Goal: Information Seeking & Learning: Check status

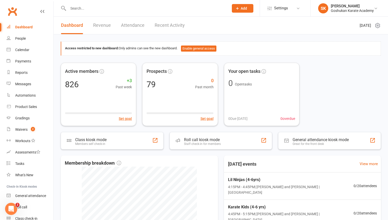
click at [72, 10] on input "text" at bounding box center [145, 8] width 159 height 7
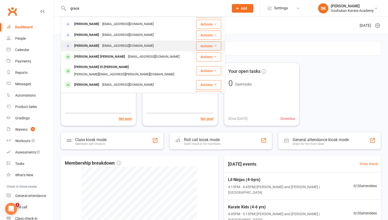
scroll to position [11, 0]
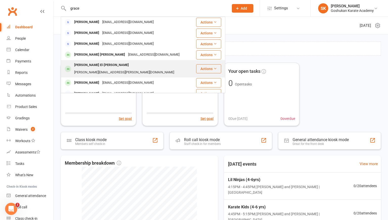
type input "grace"
click at [84, 66] on div "[PERSON_NAME] El-[PERSON_NAME]" at bounding box center [102, 64] width 58 height 7
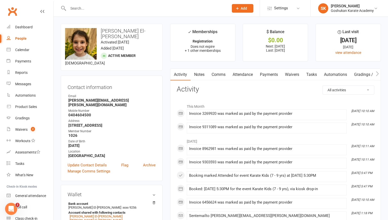
click at [269, 75] on link "Payments" at bounding box center [268, 75] width 25 height 12
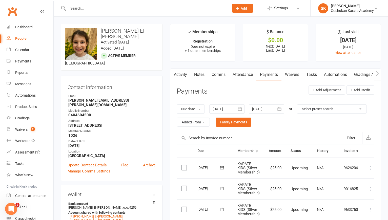
click at [243, 73] on link "Attendance" at bounding box center [242, 75] width 27 height 12
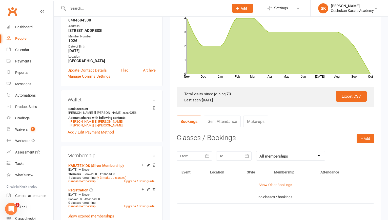
scroll to position [105, 0]
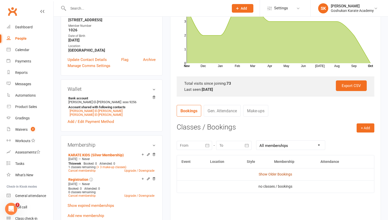
click at [272, 174] on link "Show Older Bookings" at bounding box center [274, 174] width 33 height 4
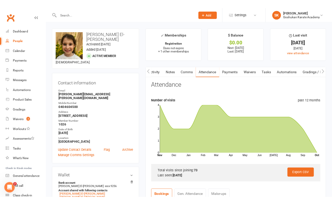
scroll to position [0, 0]
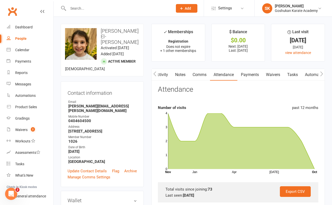
click at [85, 9] on input "text" at bounding box center [117, 8] width 103 height 7
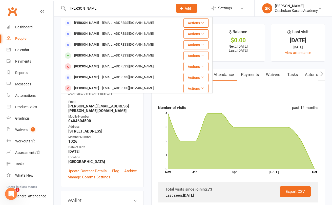
scroll to position [48, 0]
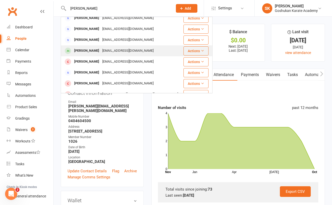
type input "[PERSON_NAME]"
click at [82, 52] on div "[PERSON_NAME]" at bounding box center [87, 50] width 28 height 7
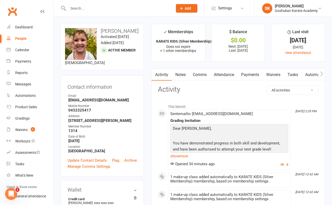
click at [179, 74] on link "Notes" at bounding box center [180, 75] width 17 height 12
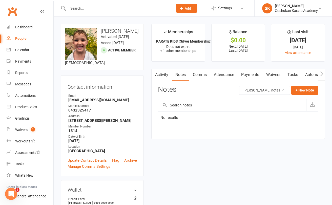
click at [162, 75] on link "Activity" at bounding box center [161, 75] width 20 height 12
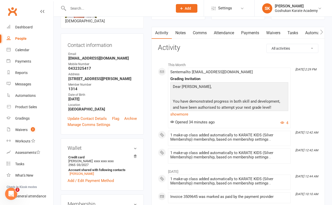
scroll to position [7, 0]
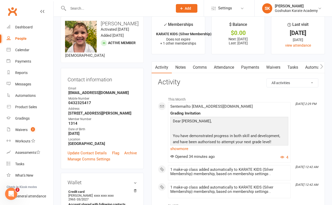
click at [223, 69] on link "Attendance" at bounding box center [223, 67] width 27 height 12
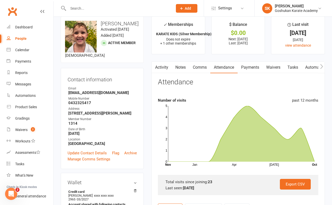
click at [249, 68] on link "Payments" at bounding box center [249, 67] width 25 height 12
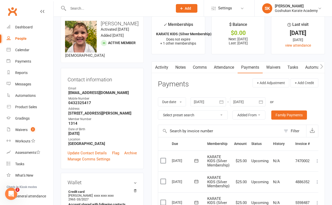
click at [224, 67] on link "Attendance" at bounding box center [223, 67] width 27 height 12
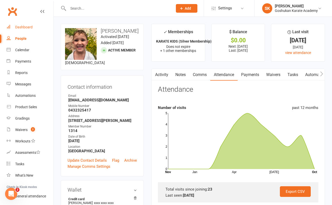
click at [21, 27] on div "Dashboard" at bounding box center [23, 27] width 17 height 4
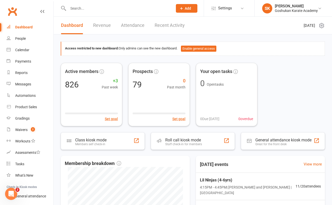
click at [79, 7] on input "text" at bounding box center [117, 8] width 103 height 7
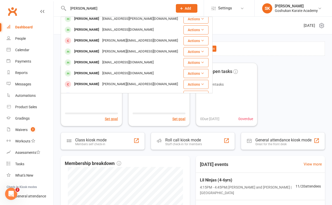
scroll to position [60, 0]
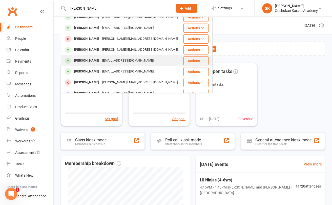
type input "[PERSON_NAME]"
click at [93, 61] on div "[PERSON_NAME]" at bounding box center [87, 60] width 28 height 7
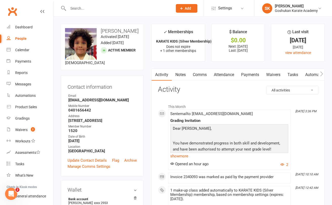
click at [249, 76] on link "Payments" at bounding box center [249, 75] width 25 height 12
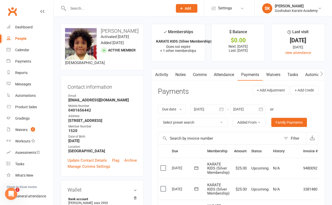
click at [225, 72] on link "Attendance" at bounding box center [223, 75] width 27 height 12
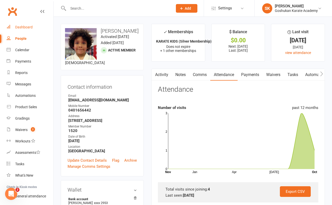
click at [21, 27] on div "Dashboard" at bounding box center [23, 27] width 17 height 4
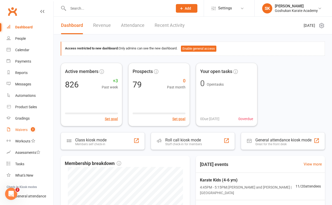
click at [19, 131] on div "Waivers" at bounding box center [21, 129] width 12 height 4
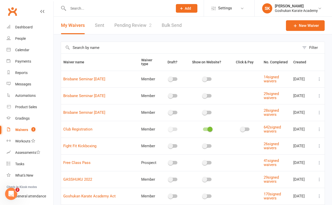
click at [128, 26] on link "Pending Review 2" at bounding box center [132, 25] width 37 height 17
select select "25"
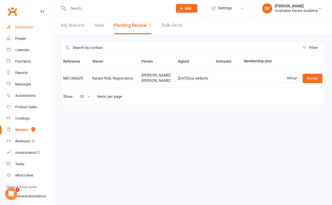
click at [24, 27] on div "Dashboard" at bounding box center [23, 27] width 17 height 4
